Goal: Task Accomplishment & Management: Complete application form

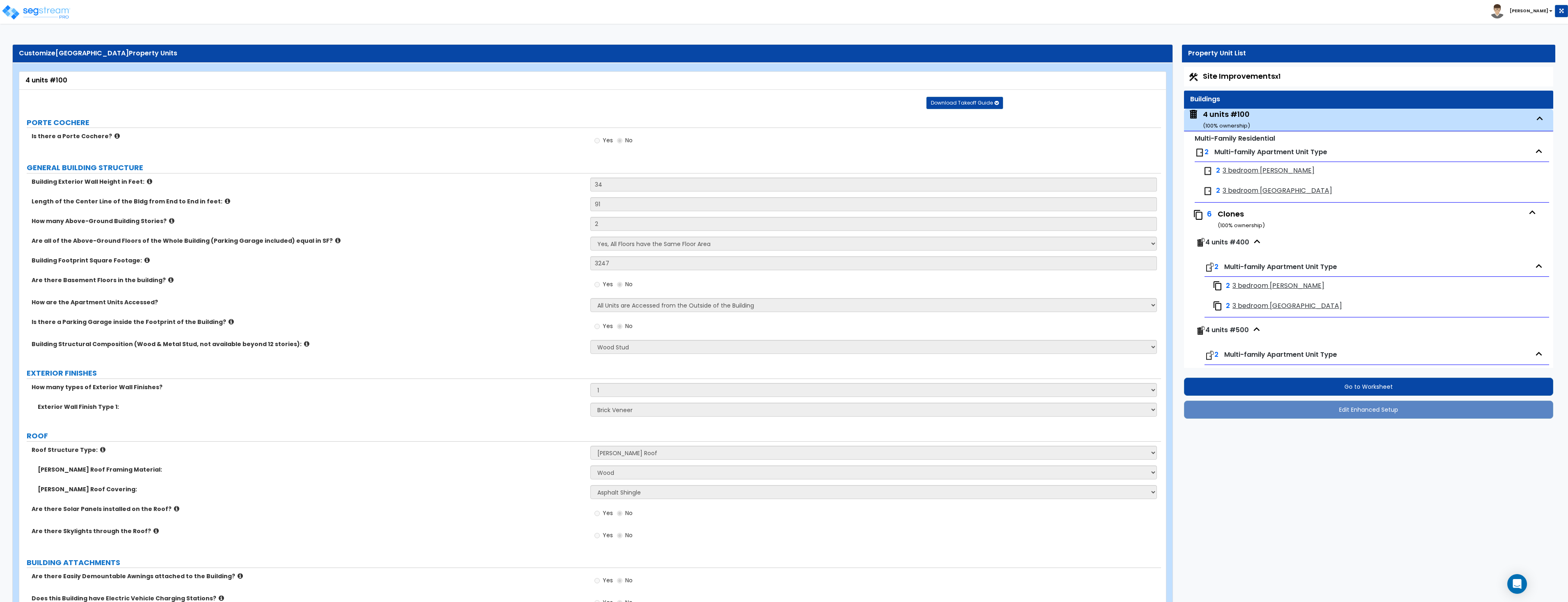
select select "2"
select select "7"
select select "1"
select select "2"
select select "1"
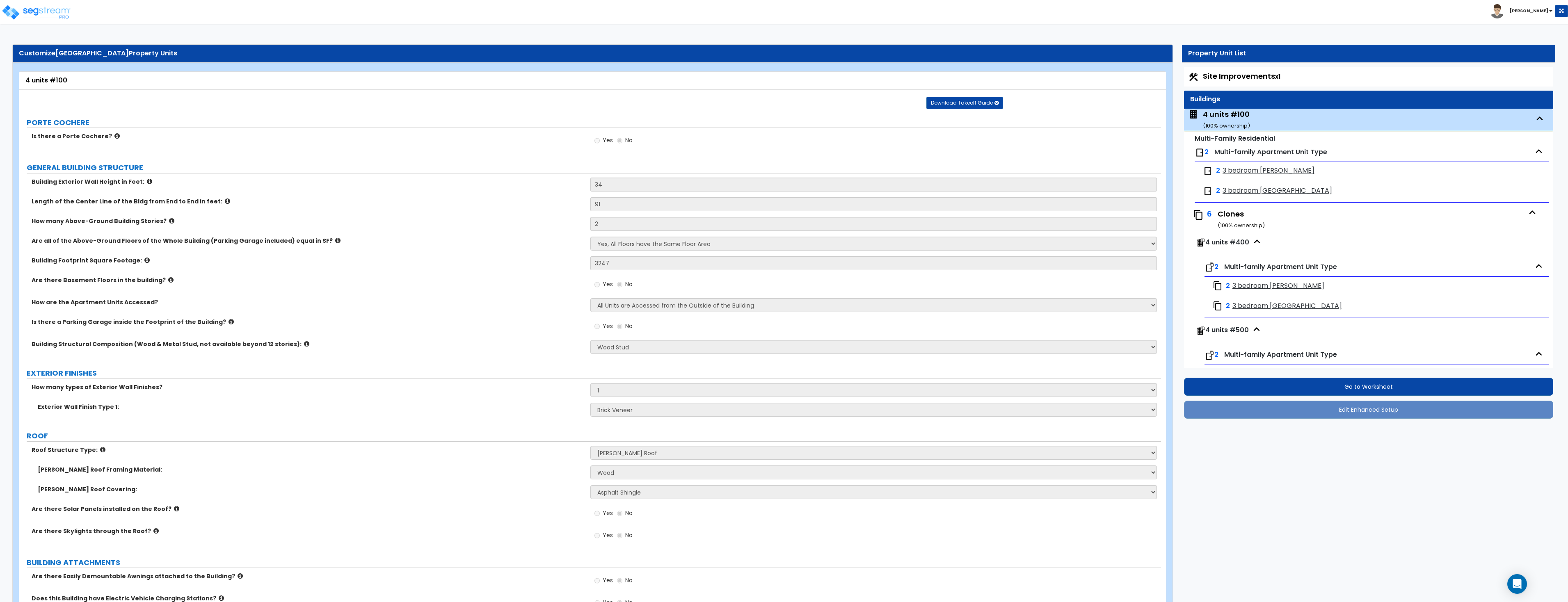
select select "2"
select select "1"
select select "3"
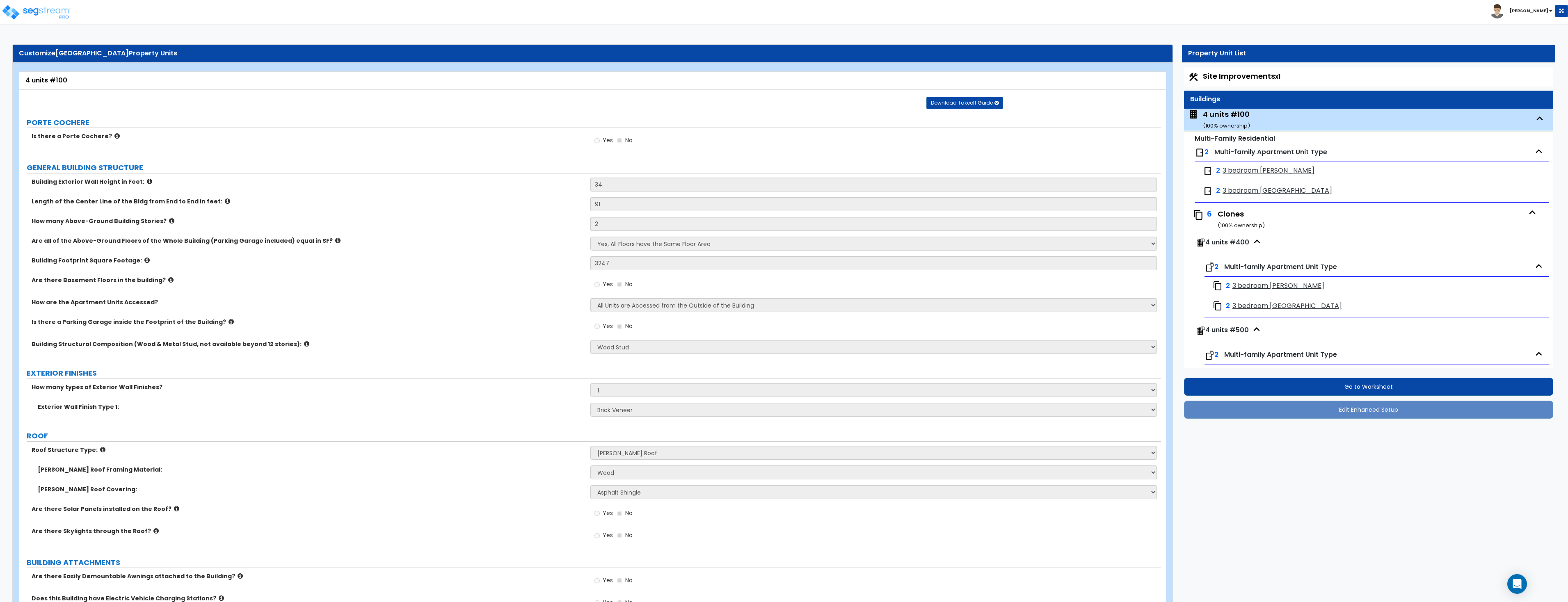
select select "1"
select select "3"
select select "2"
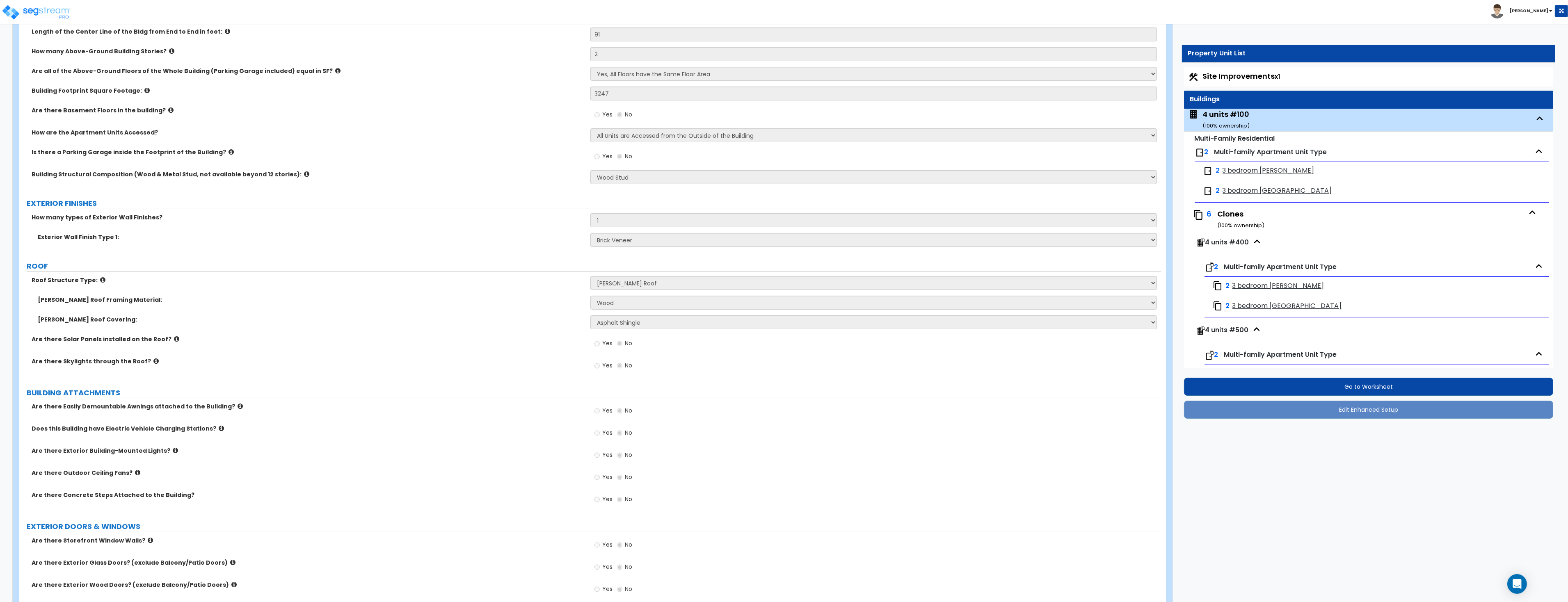
scroll to position [3, 0]
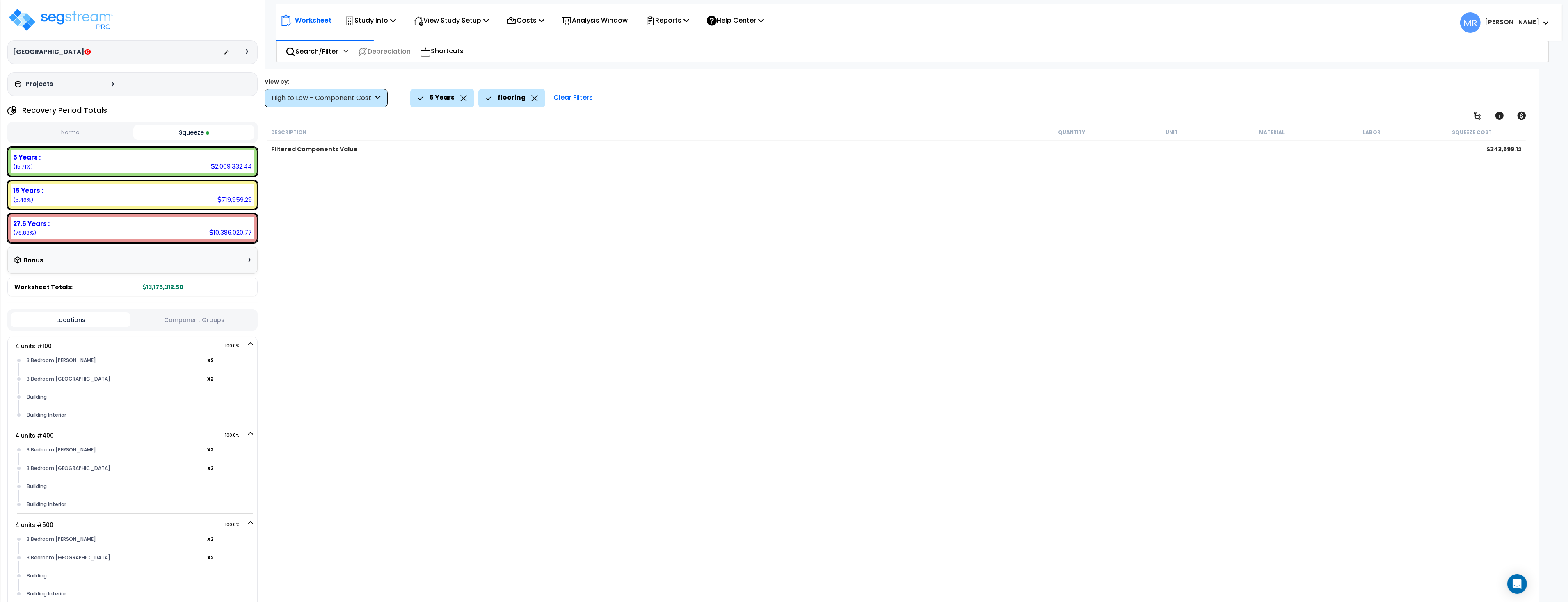
scroll to position [36, 0]
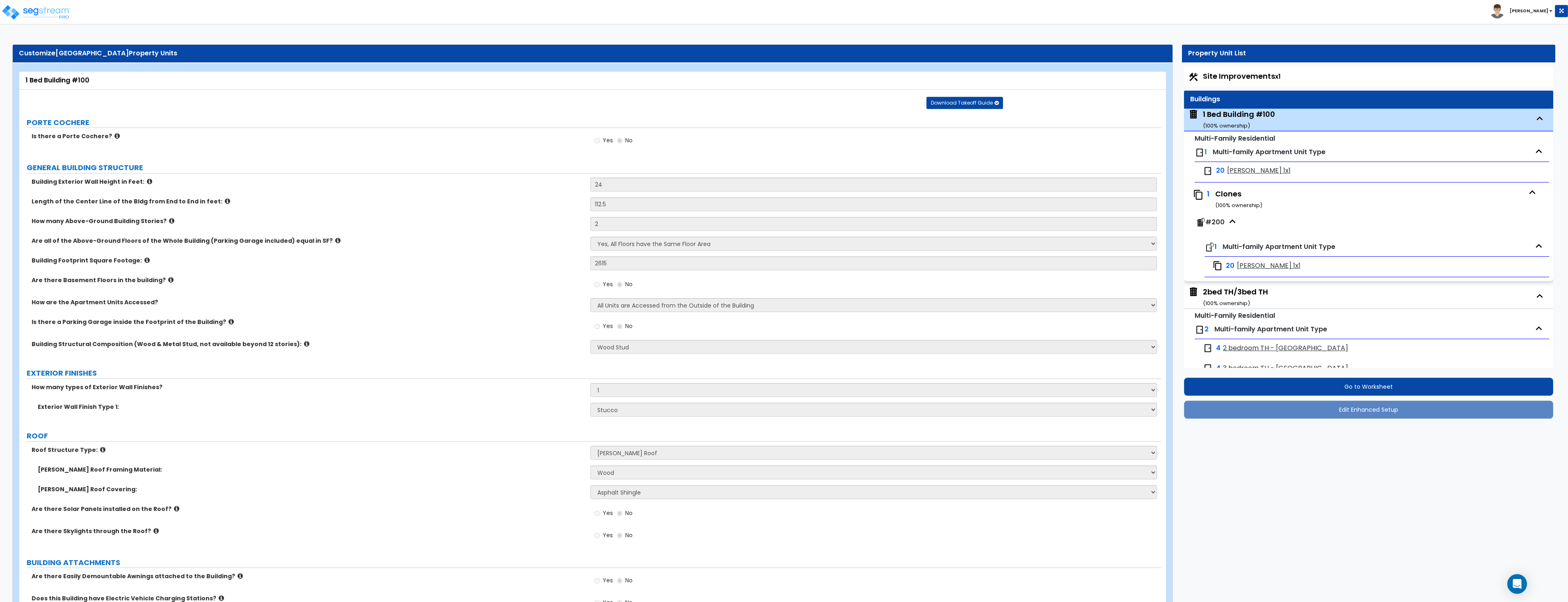
select select "2"
select select "7"
select select "1"
select select "7"
select select "1"
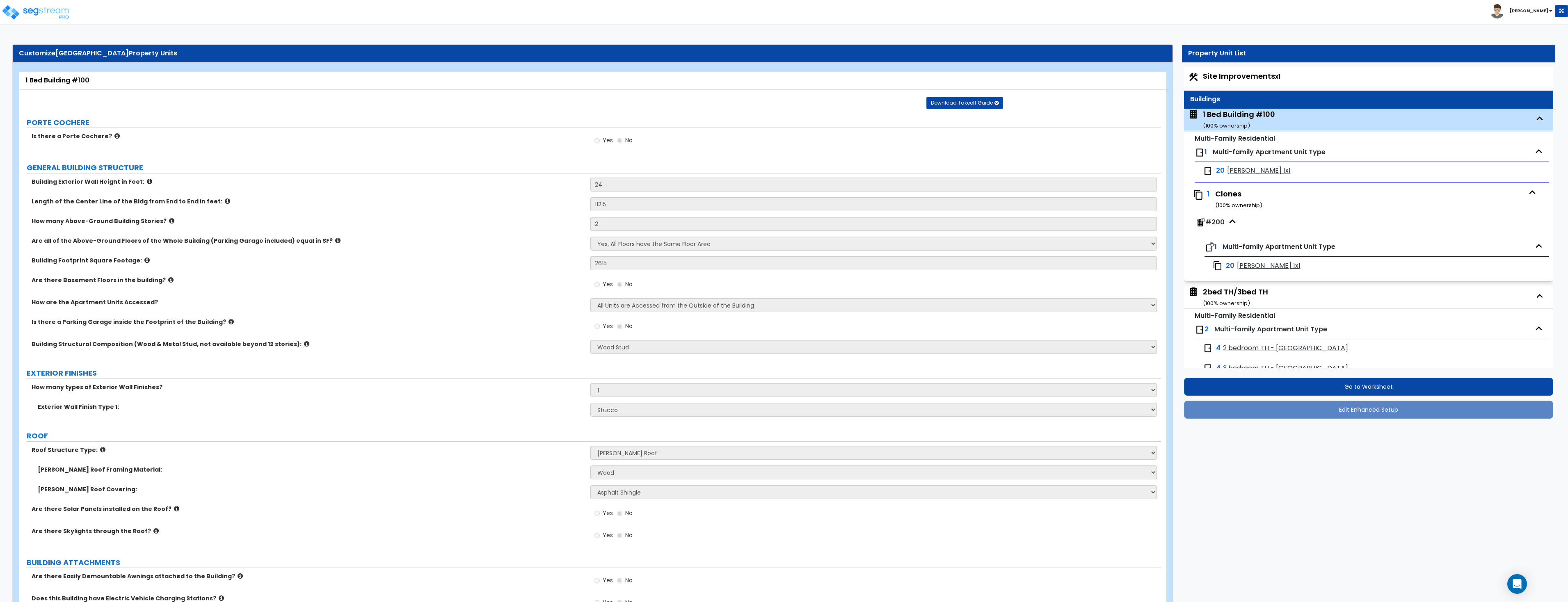
select select "2"
select select "1"
select select "3"
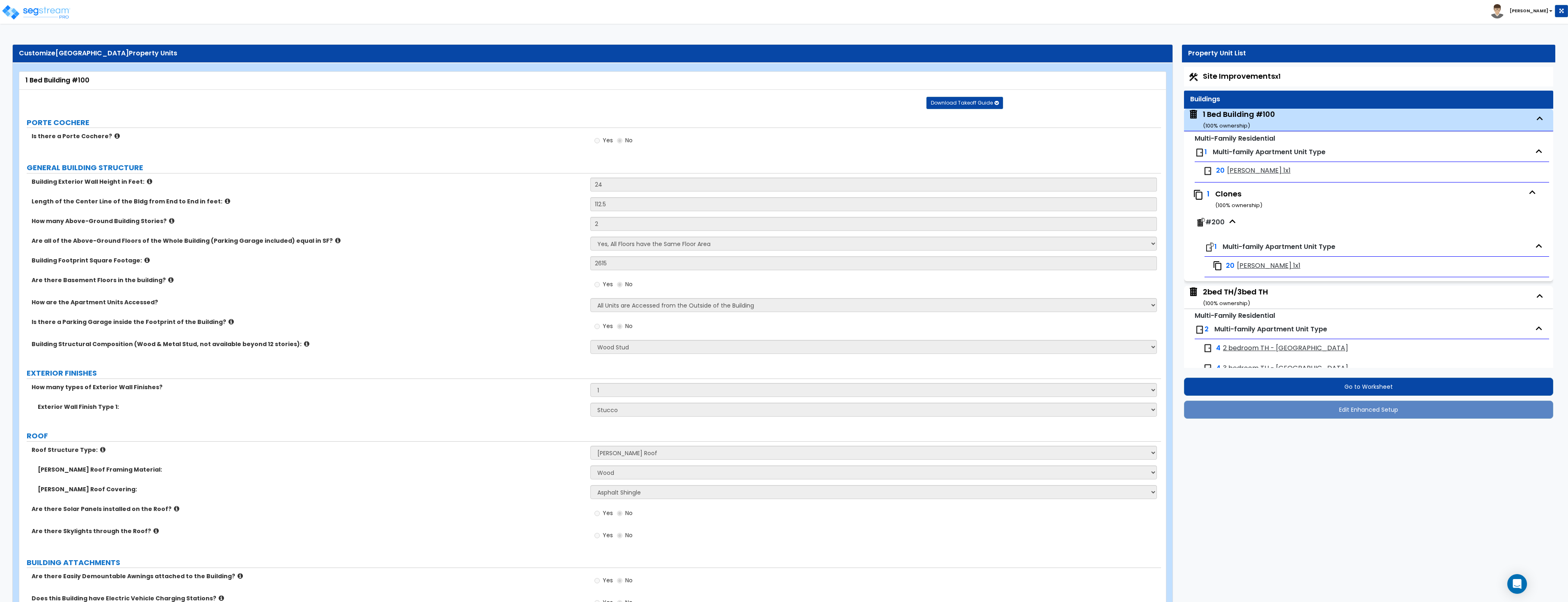
select select "1"
select select "3"
select select "2"
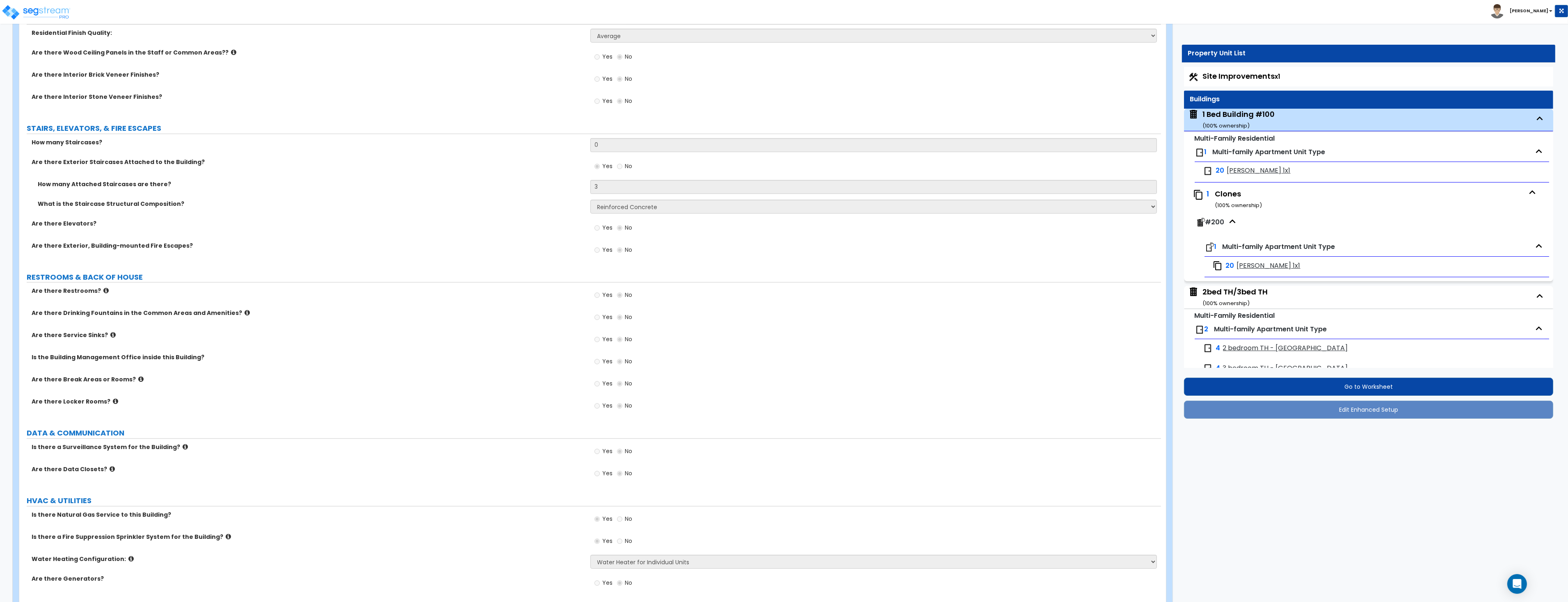
scroll to position [42, 0]
